Goal: Browse casually

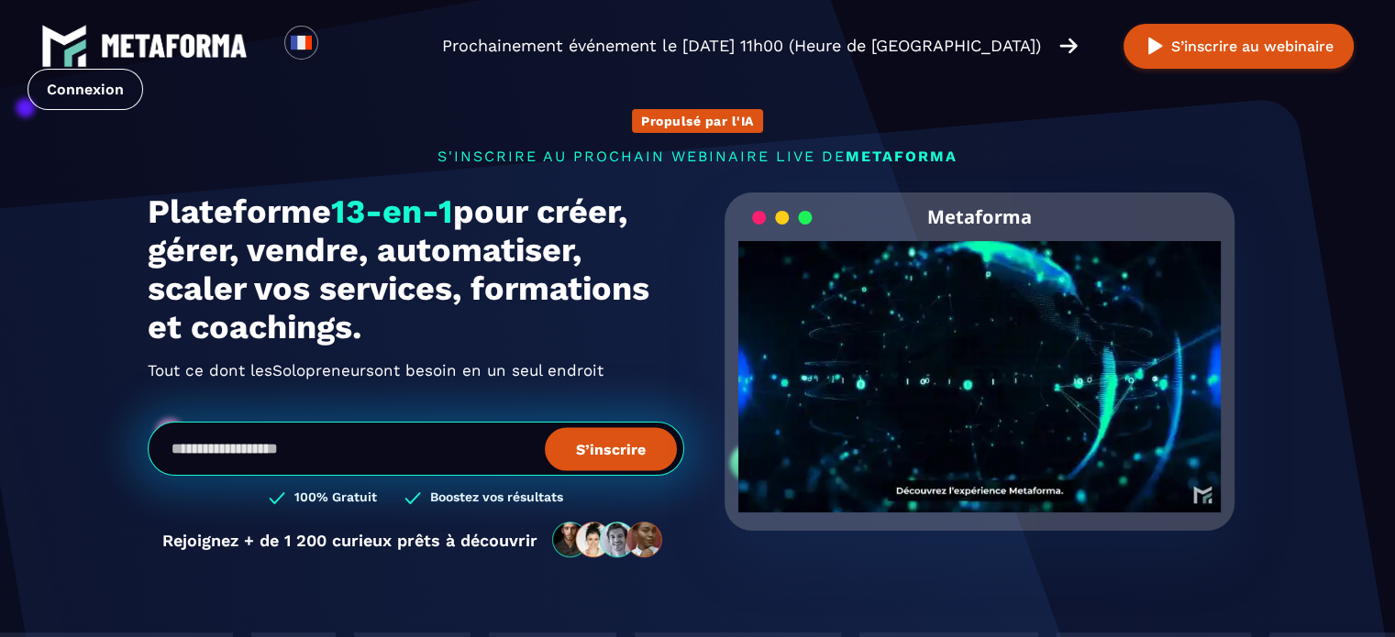
click at [978, 373] on video "Your browser does not support the video tag." at bounding box center [979, 361] width 483 height 241
